Goal: Navigation & Orientation: Find specific page/section

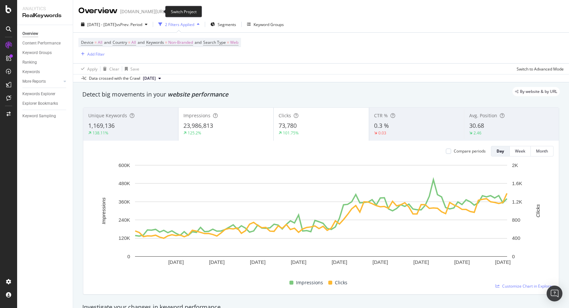
click at [169, 10] on icon "arrow-right-arrow-left" at bounding box center [171, 11] width 4 height 5
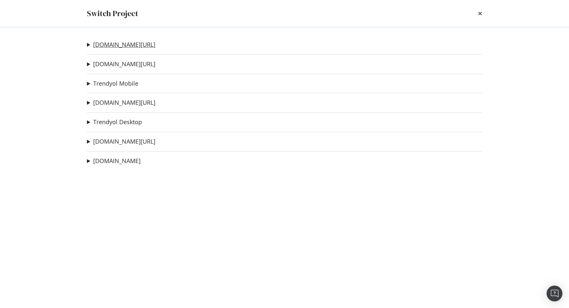
click at [134, 47] on link "[DOMAIN_NAME][URL]" at bounding box center [124, 44] width 62 height 7
